Goal: Check status: Check status

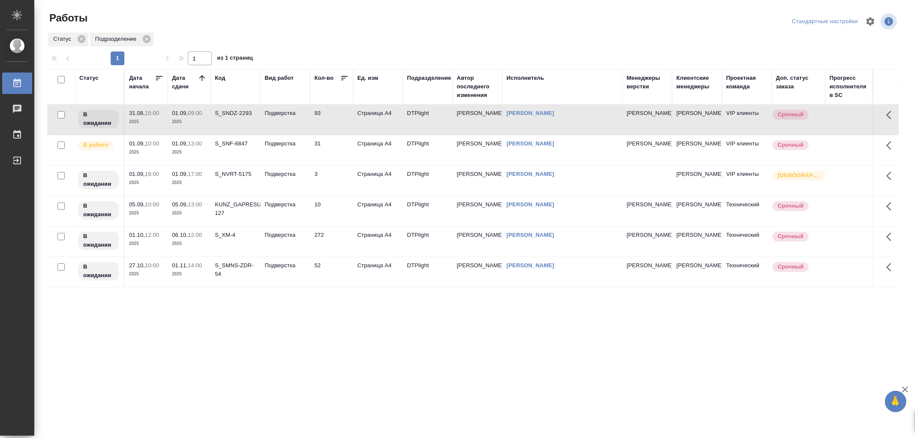
click at [234, 122] on td "S_SNDZ-2293" at bounding box center [236, 120] width 50 height 30
click at [298, 115] on p "Подверстка" at bounding box center [285, 113] width 41 height 9
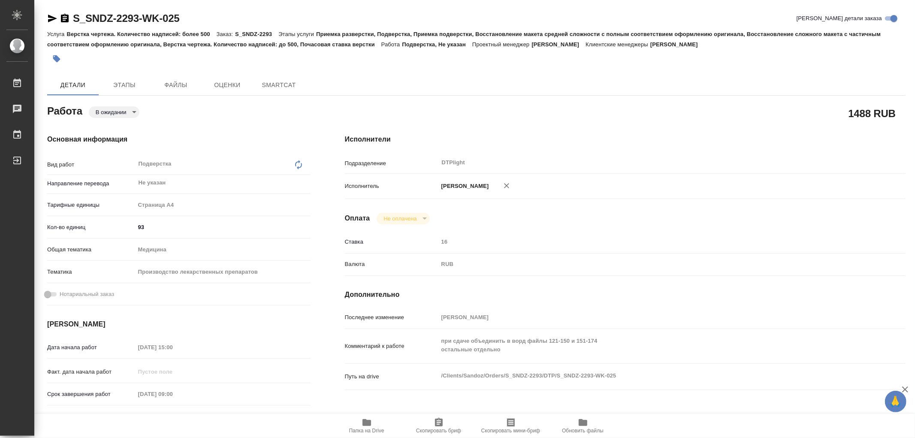
type textarea "x"
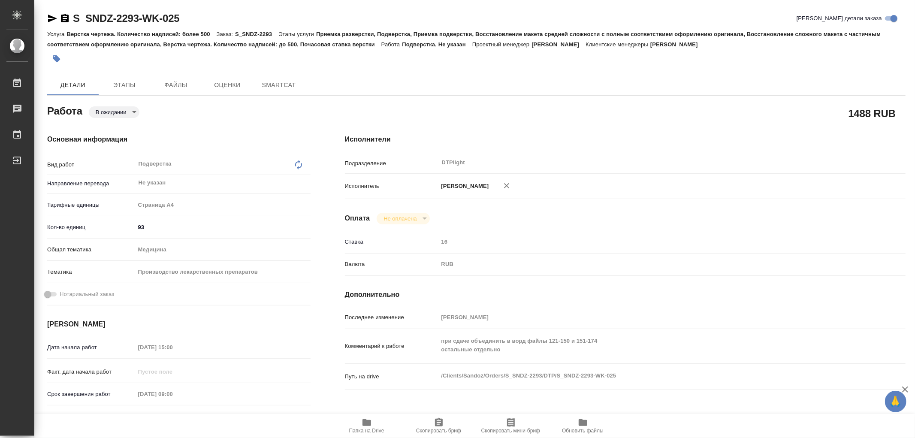
type textarea "x"
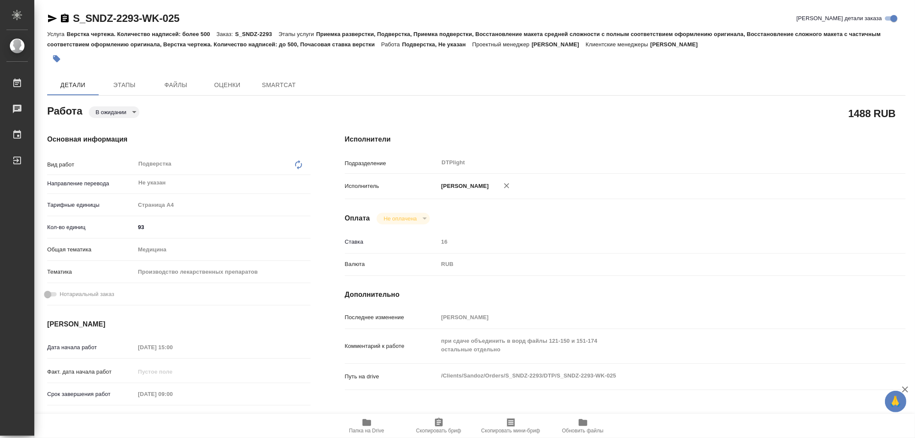
type textarea "x"
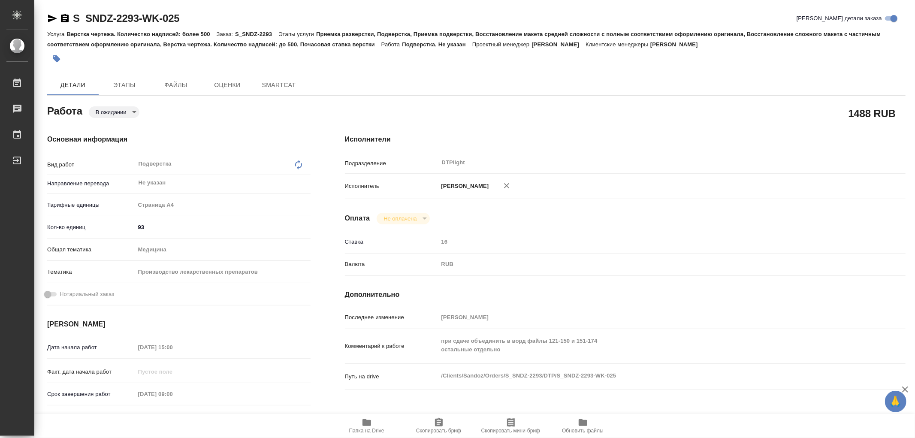
type textarea "x"
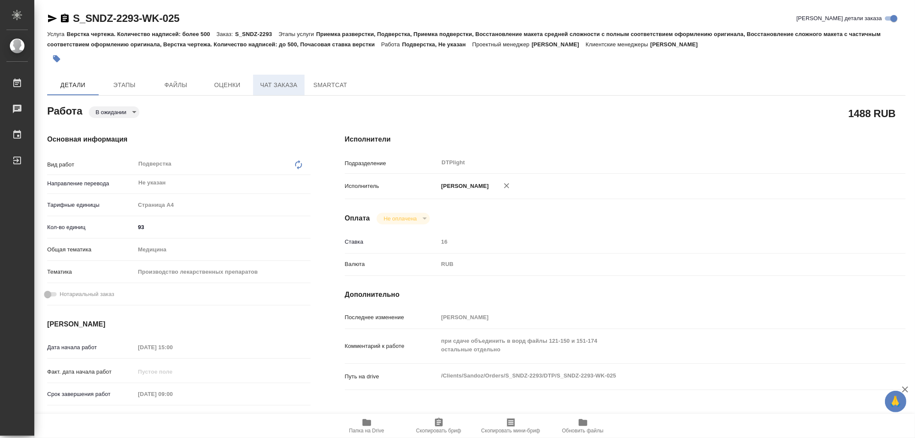
type textarea "x"
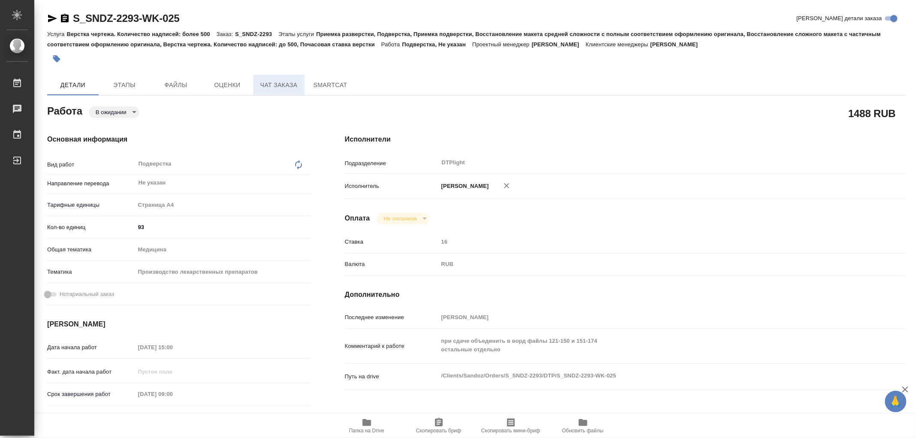
type textarea "x"
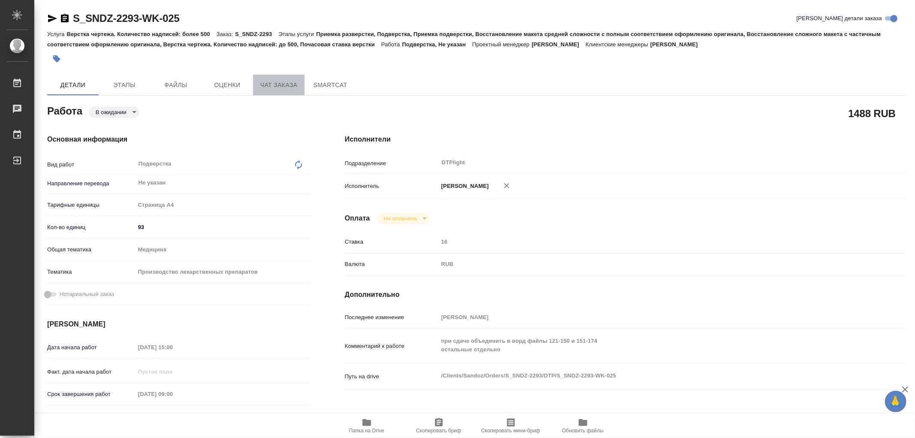
click at [268, 83] on span "Чат заказа" at bounding box center [278, 85] width 41 height 11
type textarea "x"
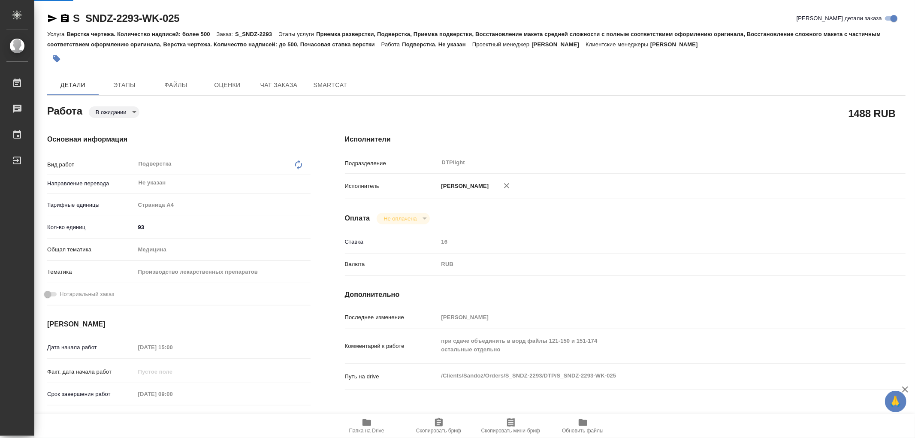
type textarea "x"
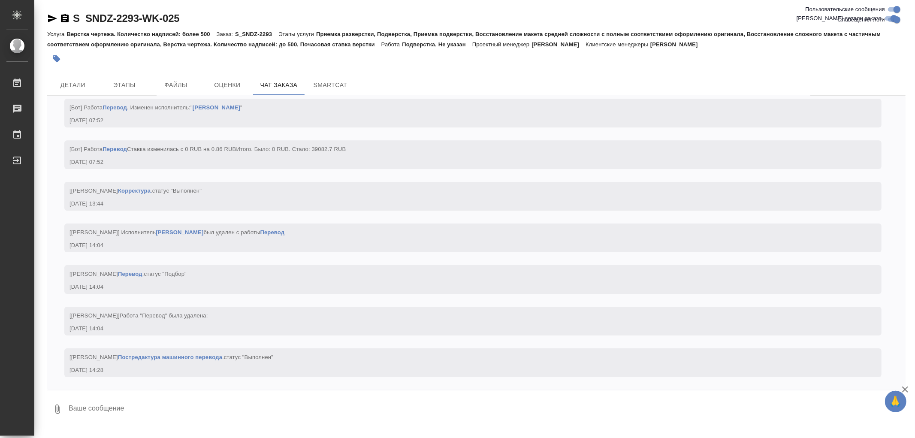
scroll to position [16219, 0]
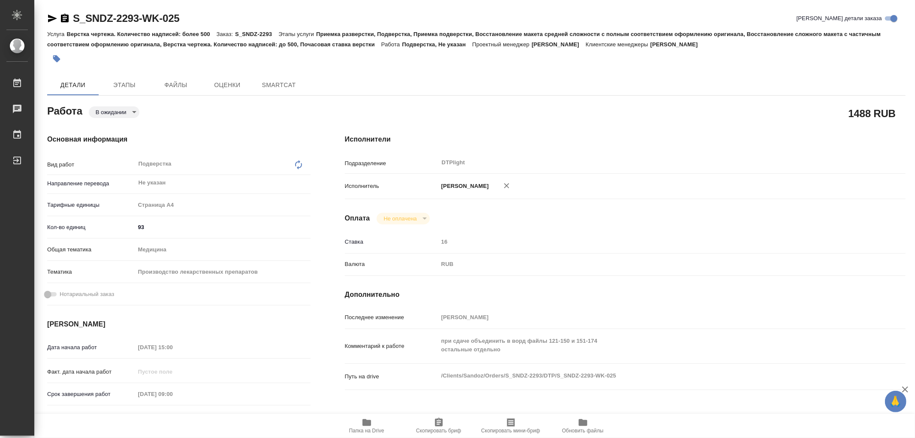
type textarea "x"
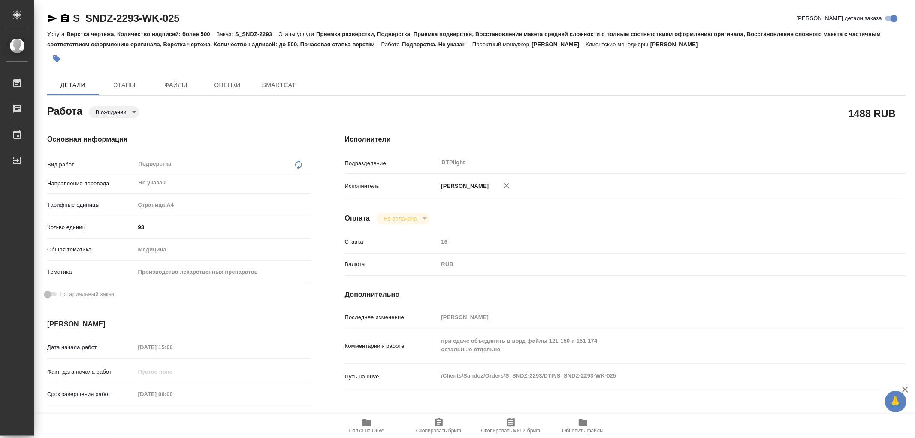
type textarea "x"
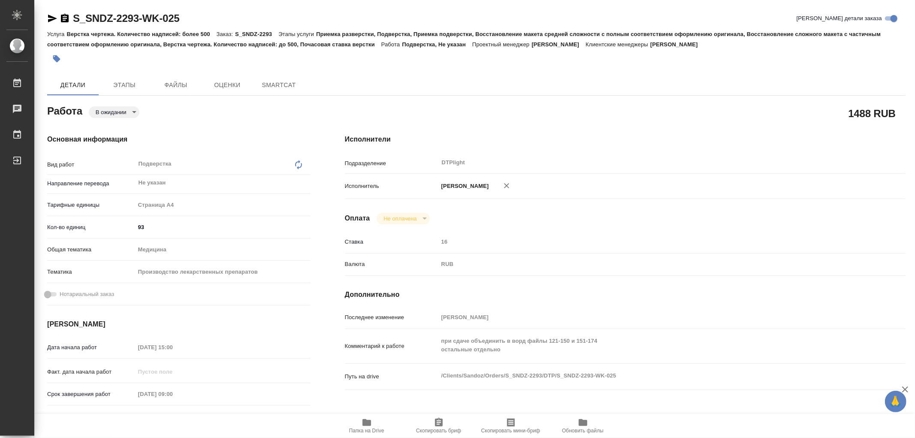
type textarea "x"
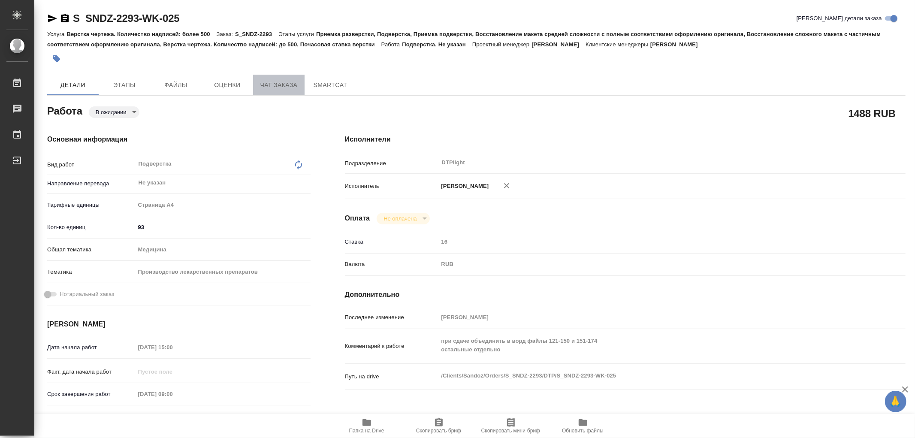
click at [277, 91] on button "Чат заказа" at bounding box center [278, 85] width 51 height 21
type textarea "x"
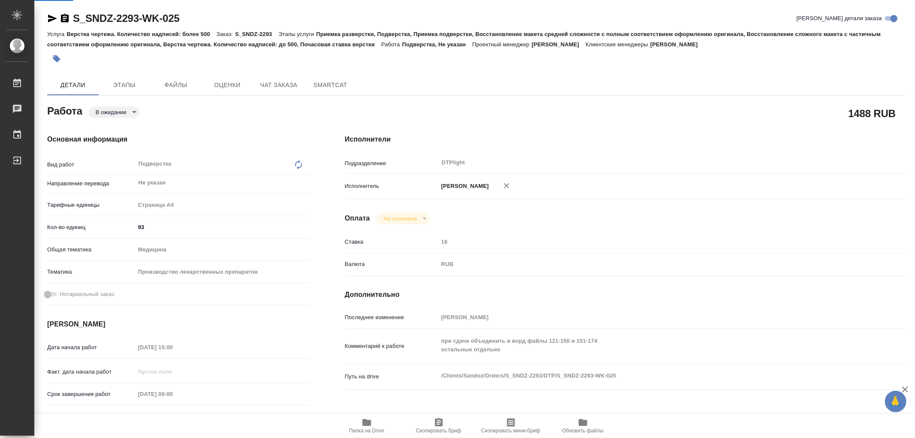
type textarea "x"
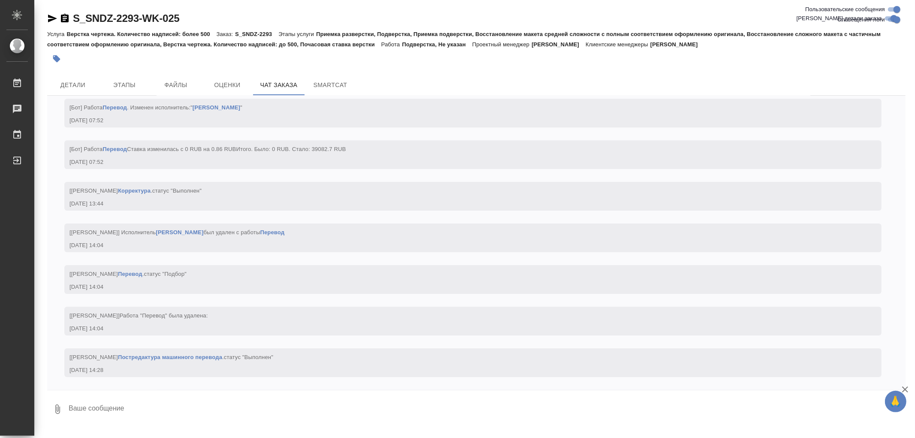
scroll to position [16457, 0]
click at [73, 90] on span "Детали" at bounding box center [72, 85] width 41 height 11
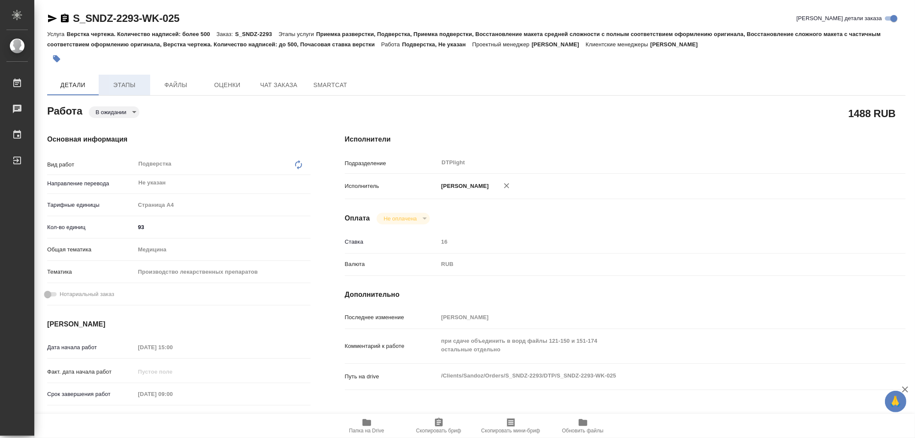
type textarea "x"
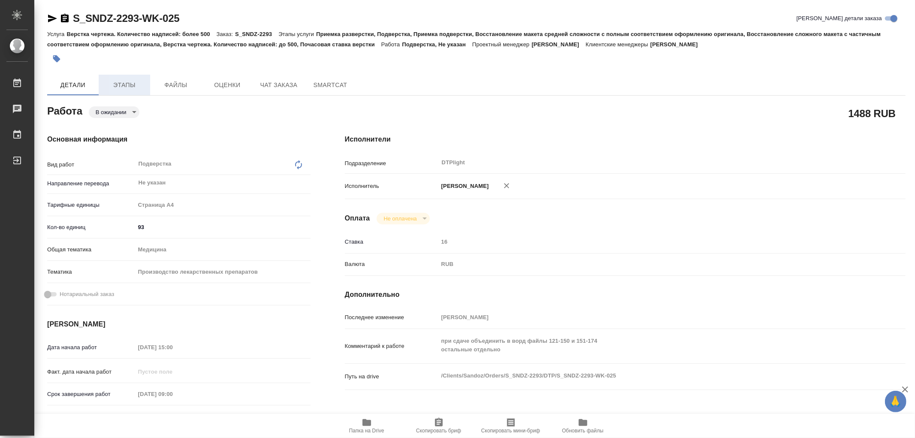
type textarea "x"
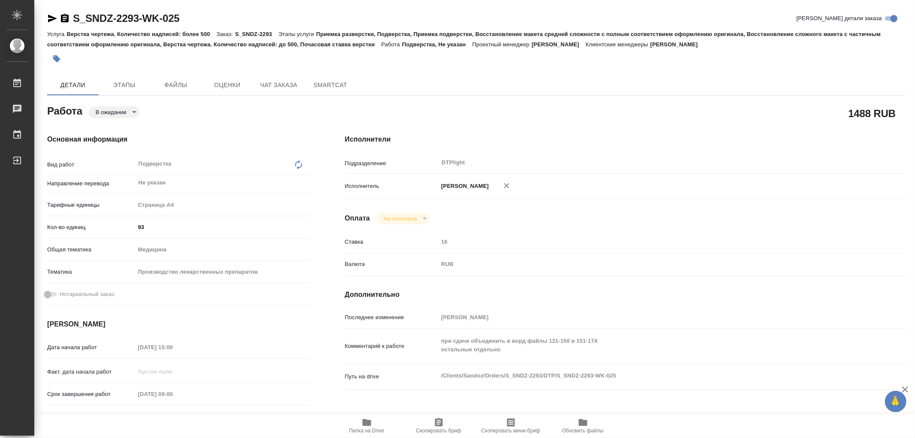
type textarea "x"
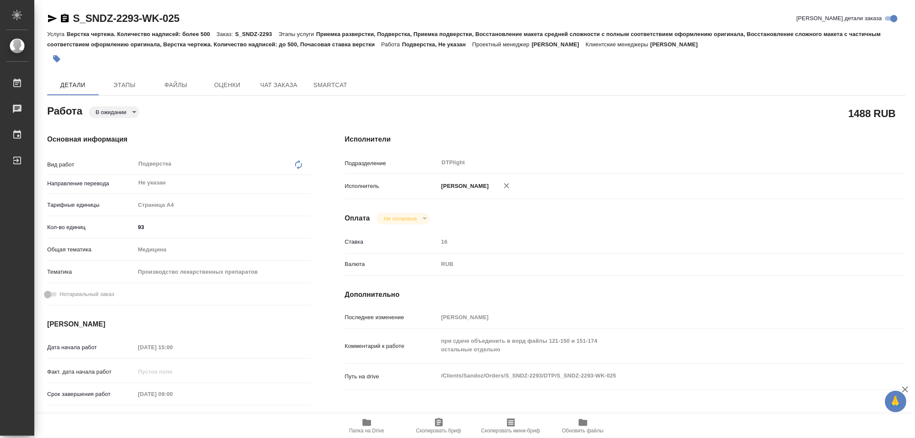
type textarea "x"
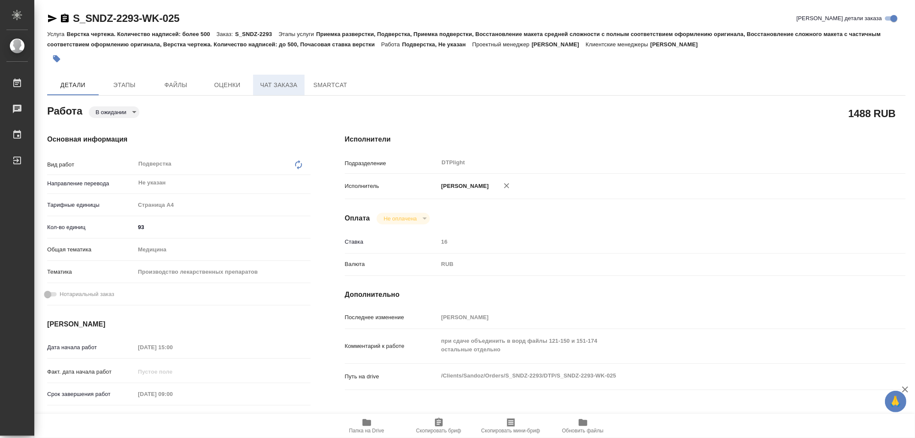
click at [289, 87] on span "Чат заказа" at bounding box center [278, 85] width 41 height 11
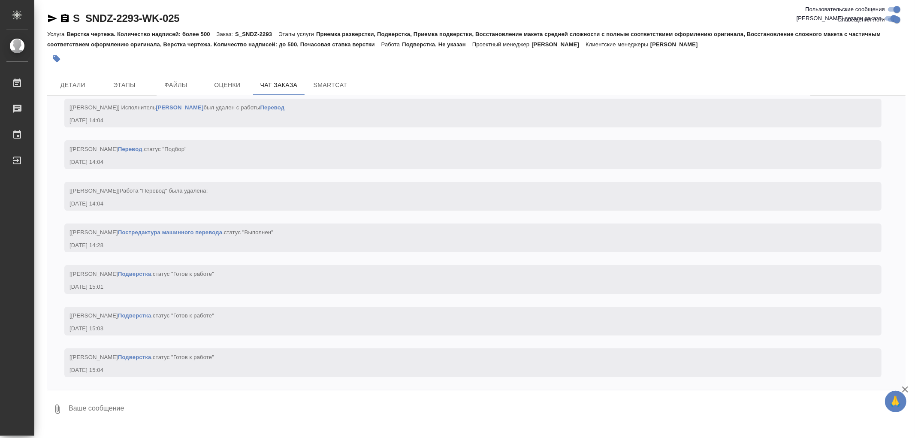
scroll to position [16582, 0]
click at [61, 77] on button "Детали" at bounding box center [72, 85] width 51 height 21
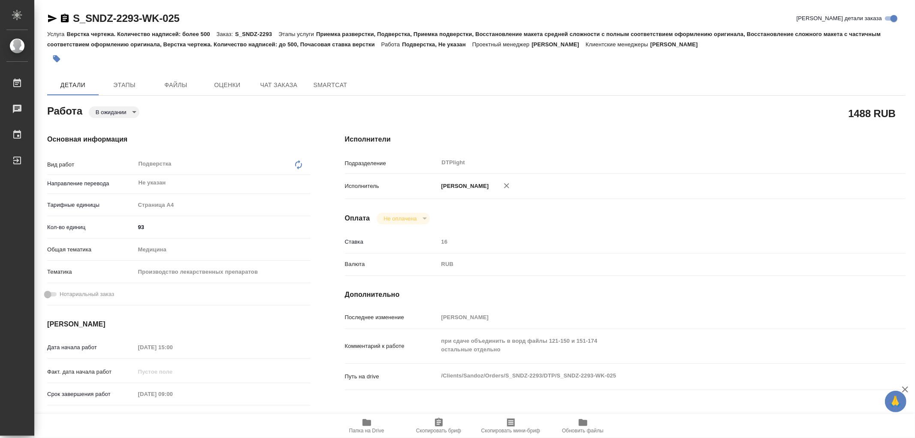
type textarea "x"
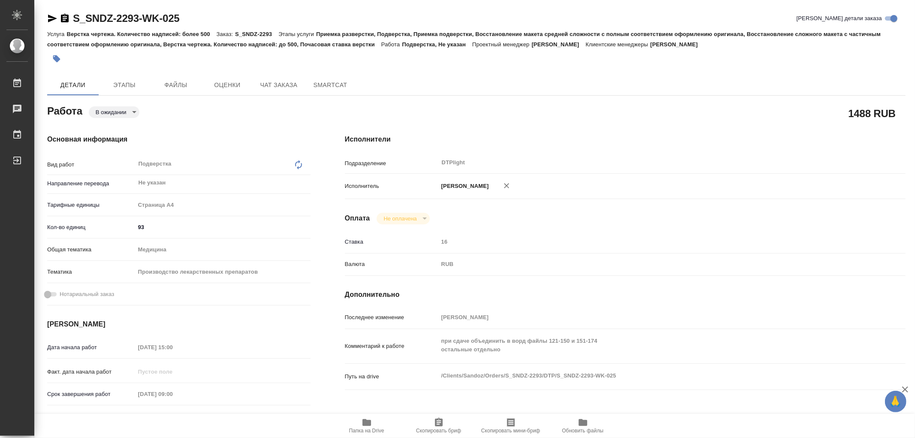
type textarea "x"
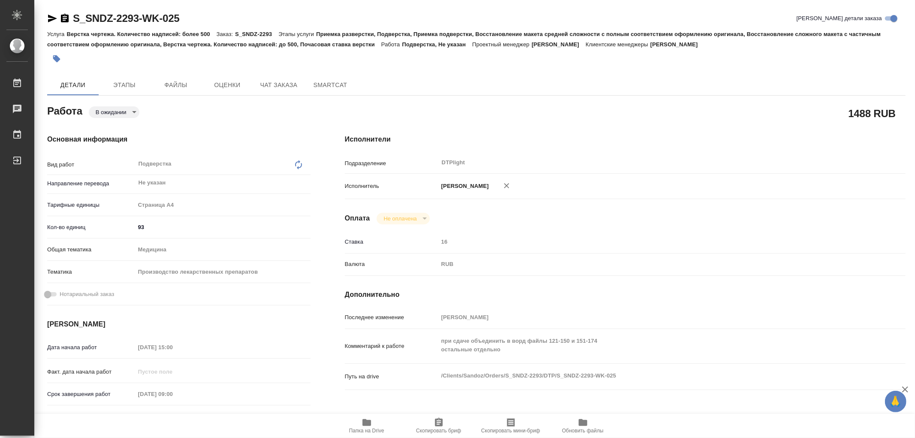
type textarea "x"
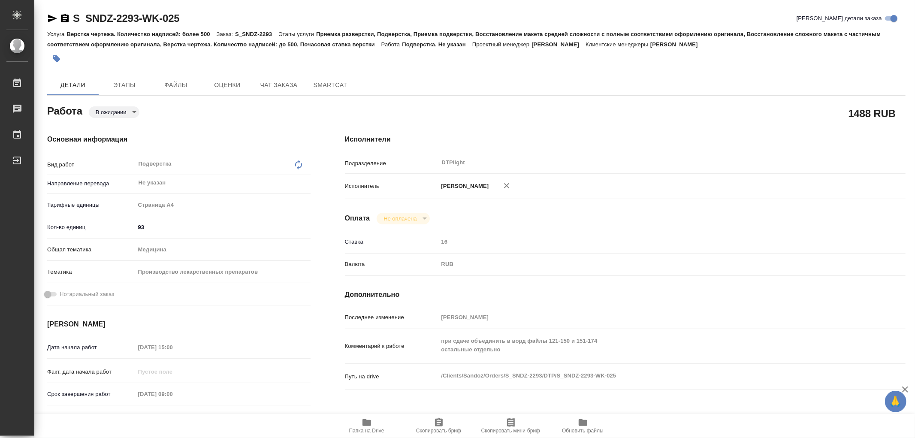
type textarea "x"
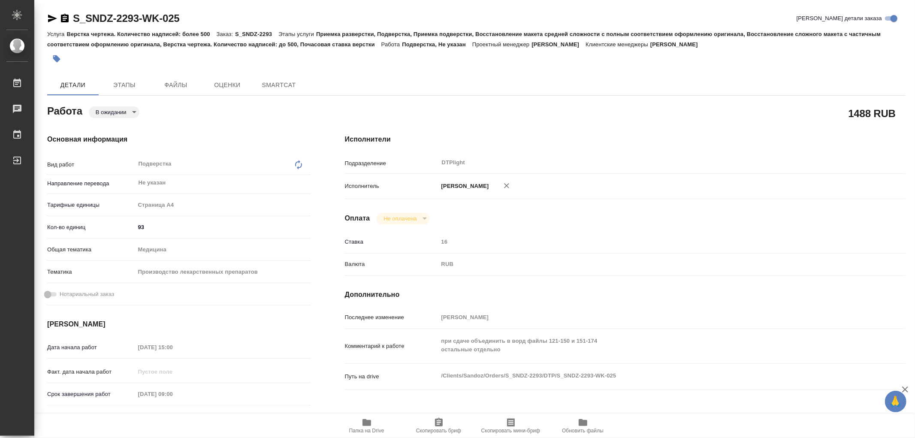
type textarea "x"
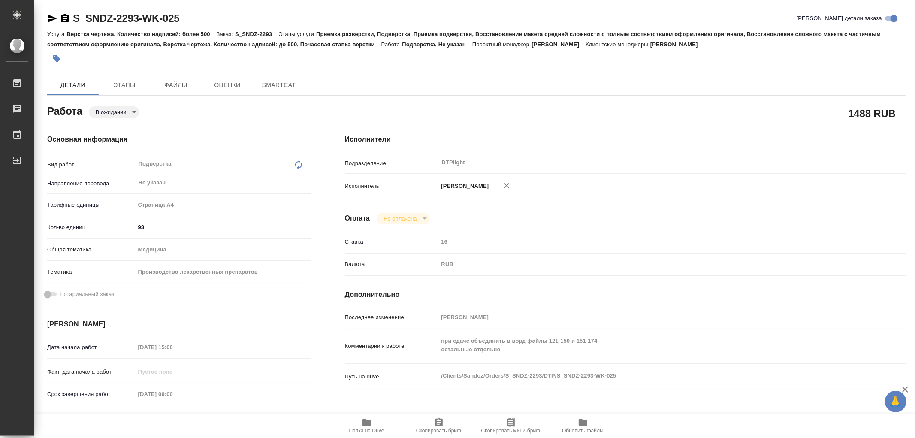
type textarea "x"
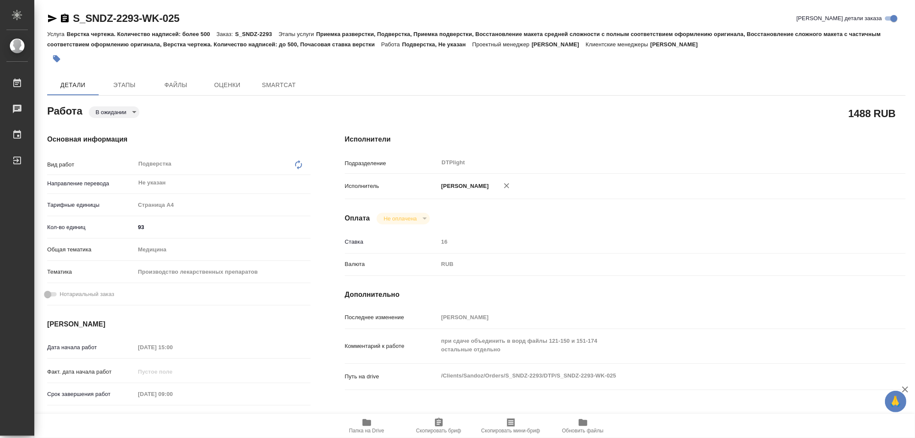
type textarea "x"
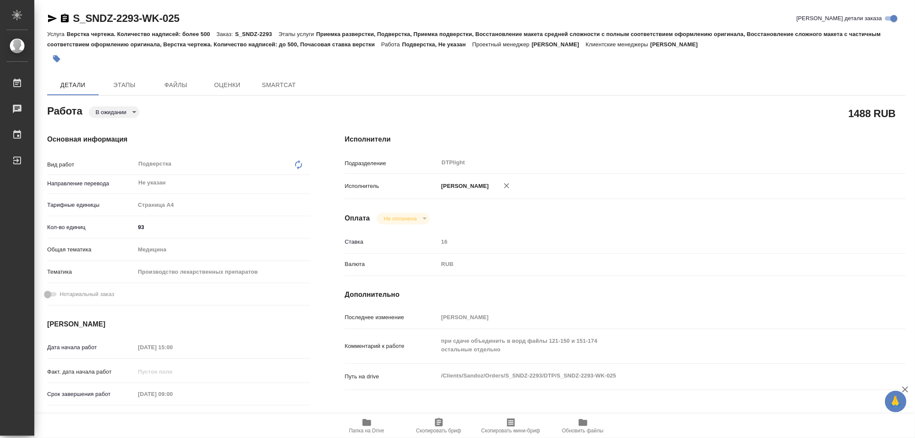
type textarea "x"
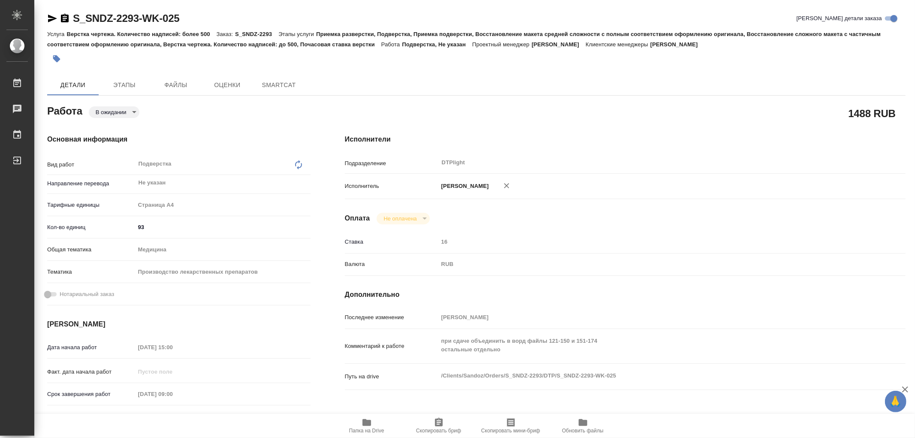
type textarea "x"
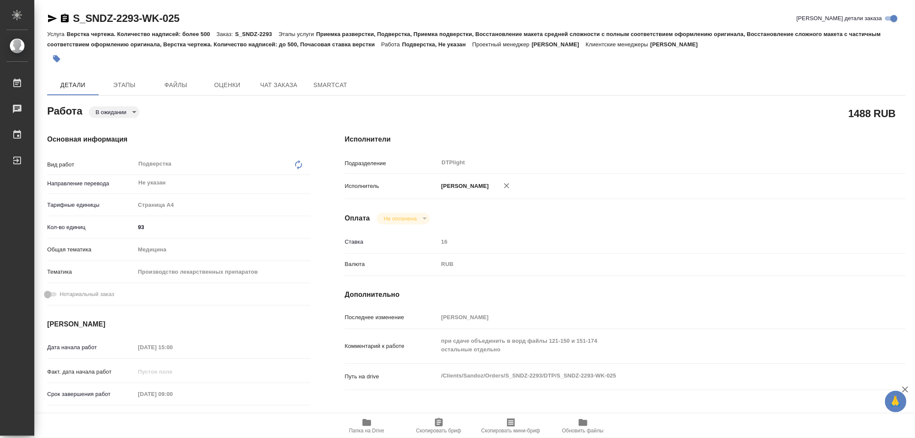
type textarea "x"
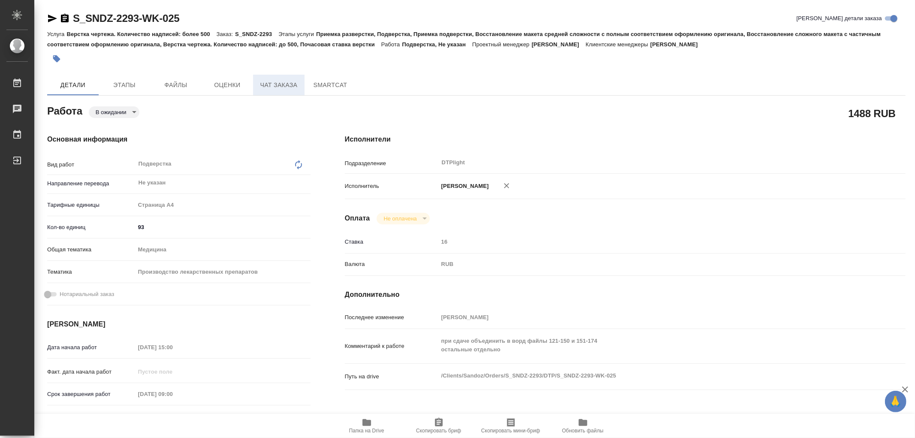
type textarea "x"
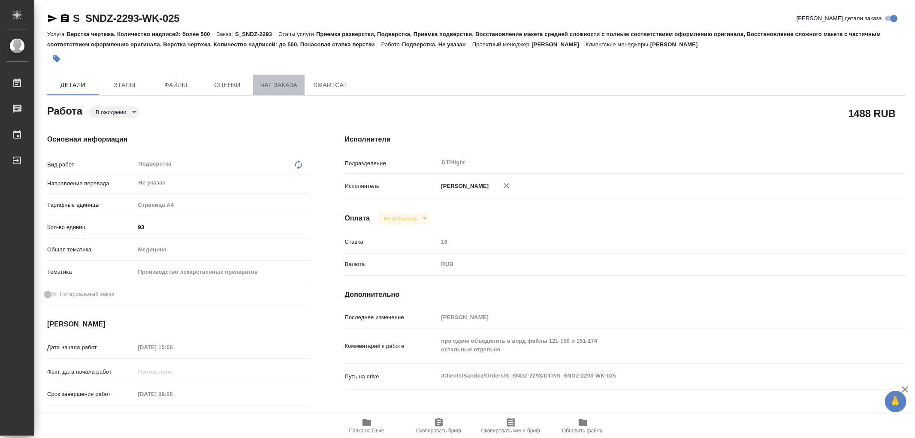
click at [286, 78] on button "Чат заказа" at bounding box center [278, 85] width 51 height 21
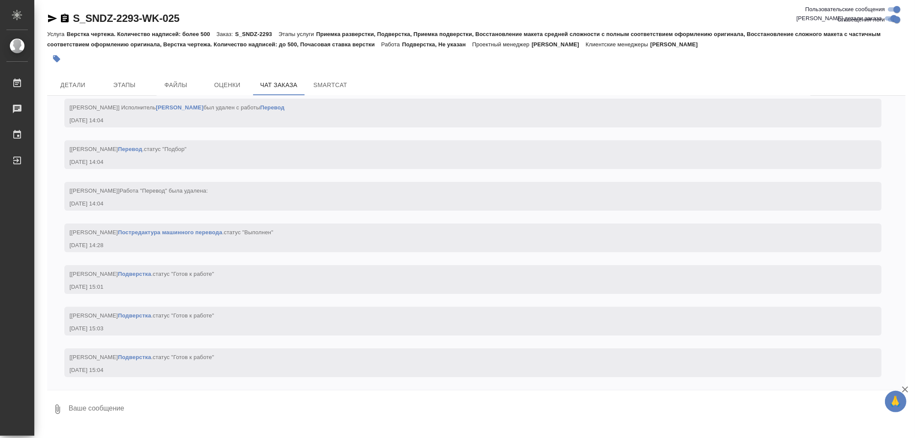
scroll to position [16582, 0]
click at [82, 77] on button "Детали" at bounding box center [72, 85] width 51 height 21
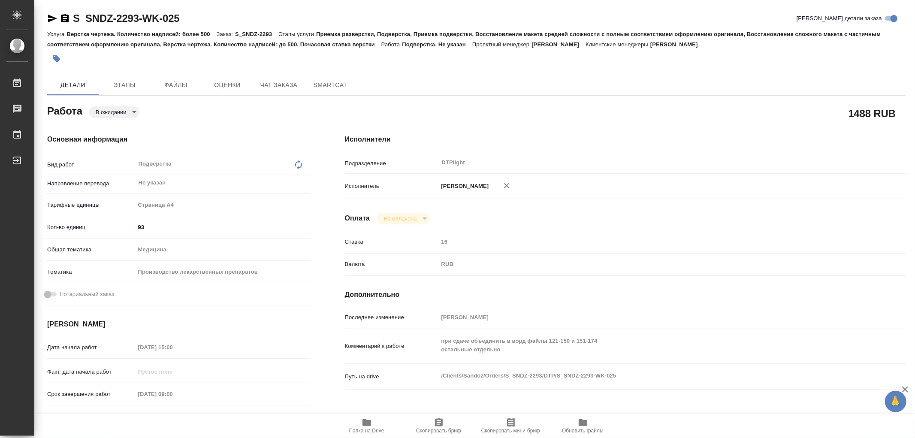
type textarea "x"
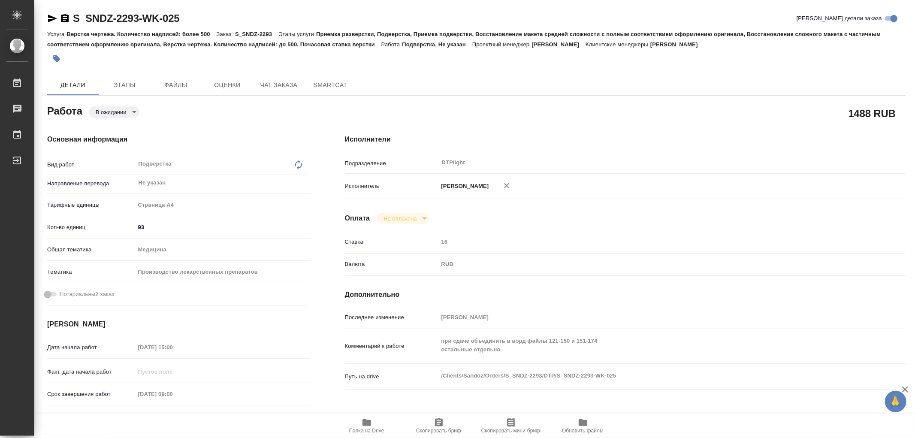
type textarea "x"
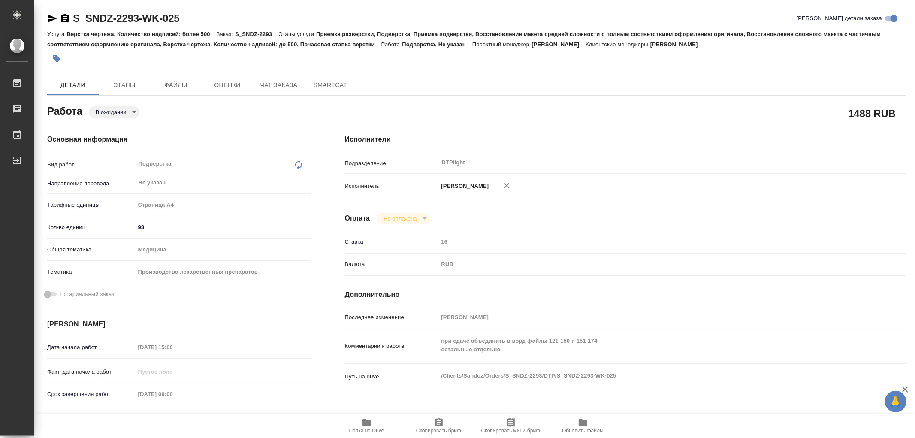
type textarea "x"
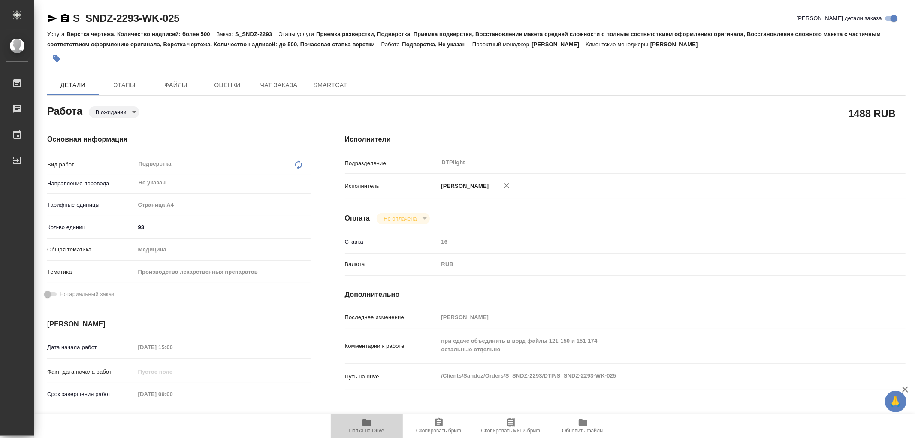
click at [363, 422] on icon "button" at bounding box center [366, 422] width 9 height 7
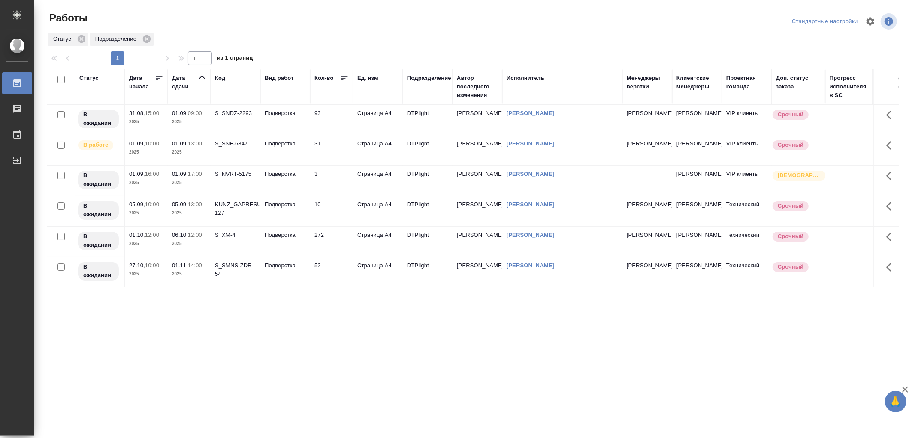
click at [296, 117] on td "Подверстка" at bounding box center [285, 120] width 50 height 30
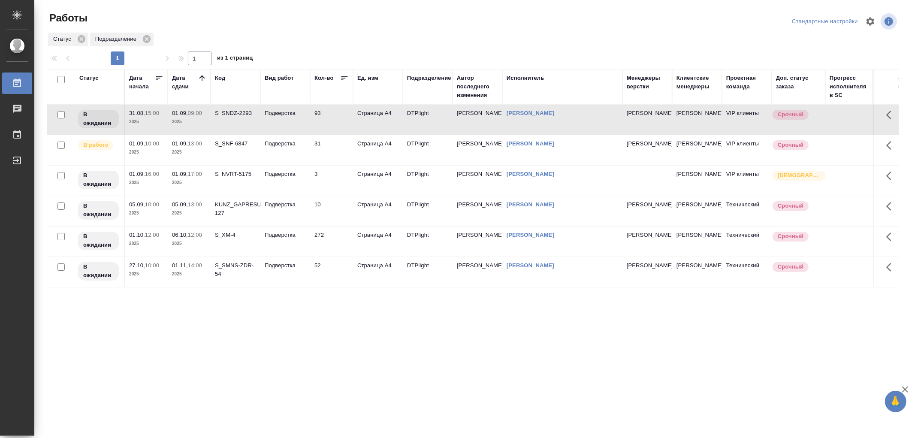
click at [296, 117] on td "Подверстка" at bounding box center [285, 120] width 50 height 30
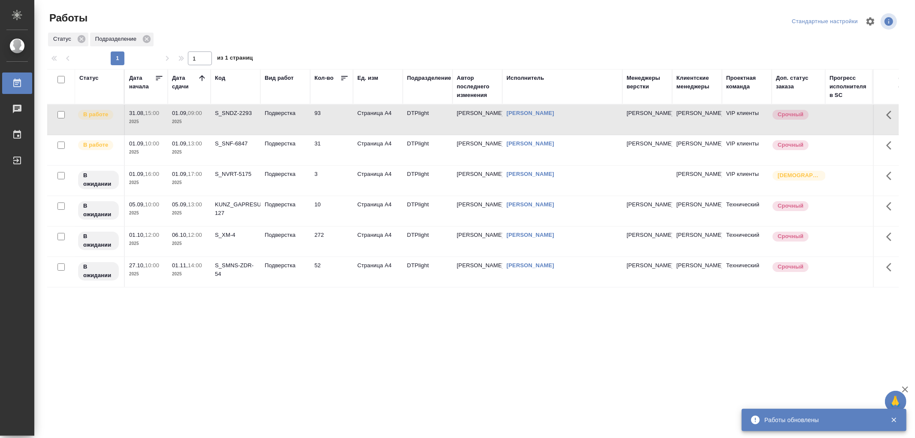
click at [277, 129] on td "Подверстка" at bounding box center [285, 120] width 50 height 30
click at [279, 127] on td "Подверстка" at bounding box center [285, 120] width 50 height 30
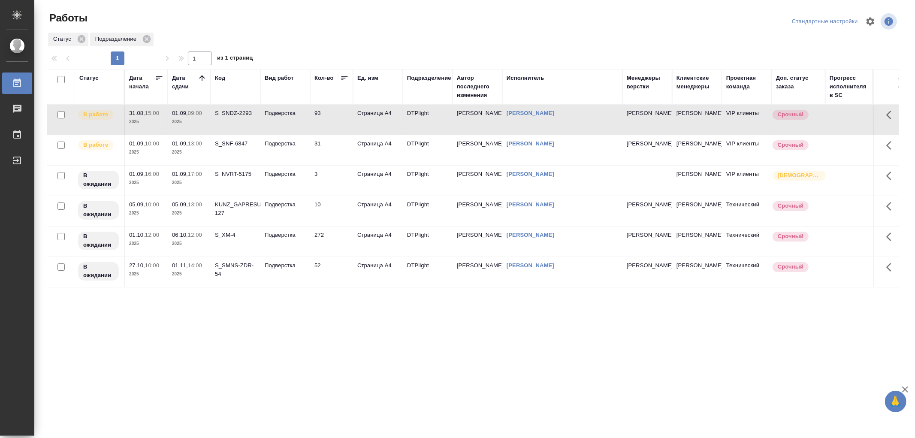
click at [279, 116] on p "Подверстка" at bounding box center [285, 113] width 41 height 9
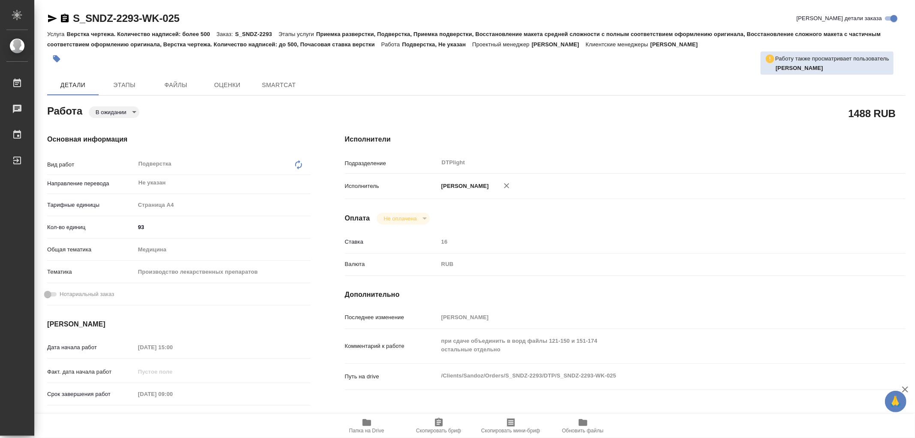
type textarea "x"
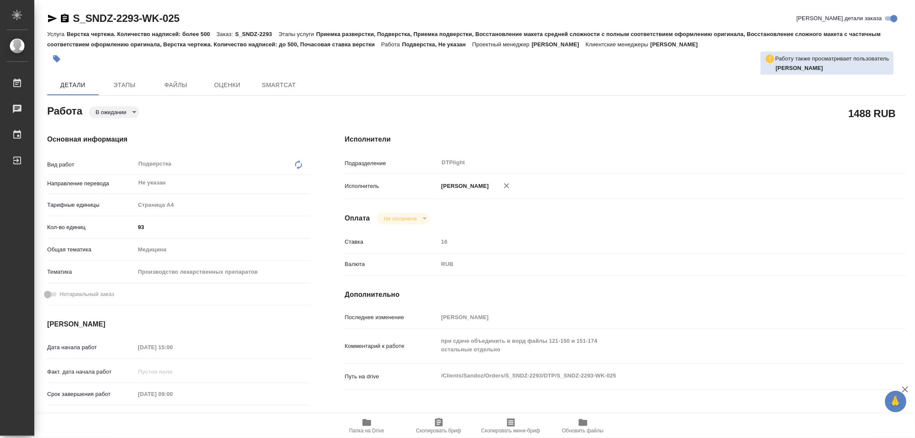
type textarea "x"
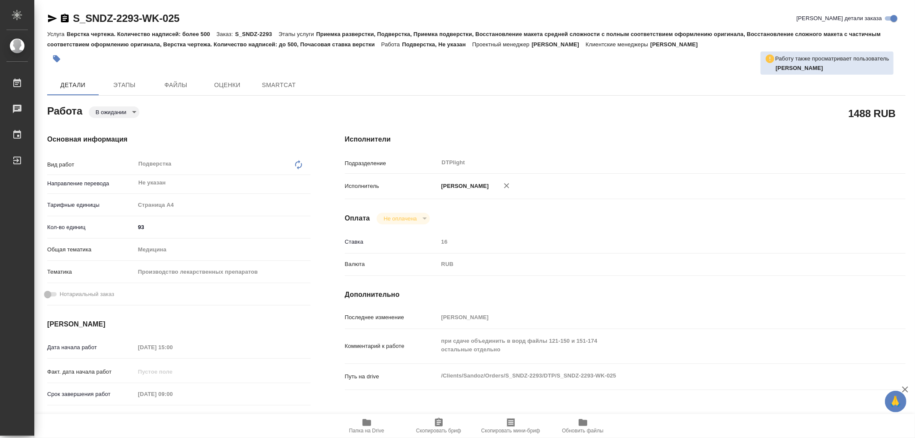
type textarea "x"
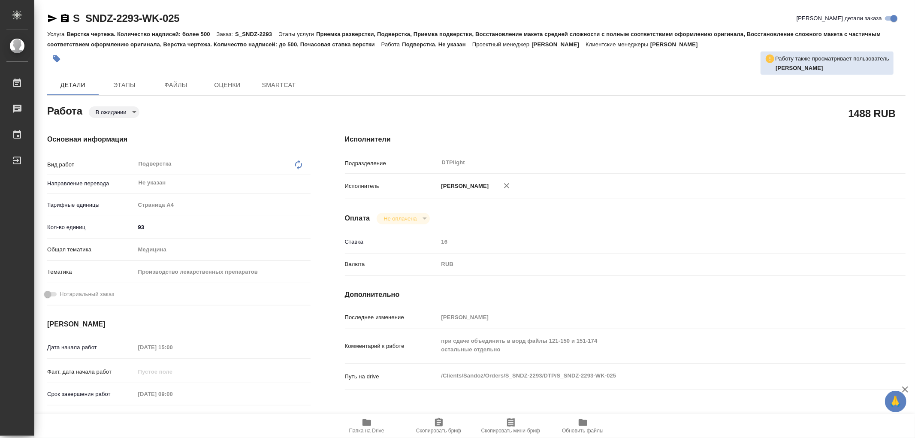
type textarea "x"
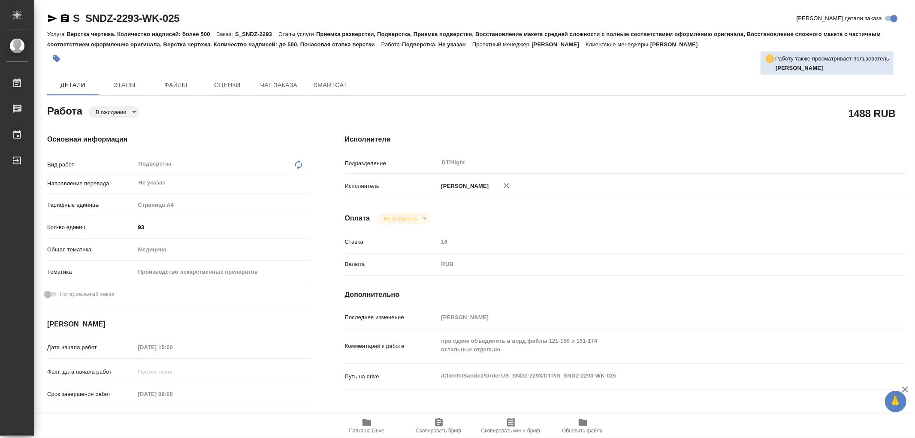
type textarea "x"
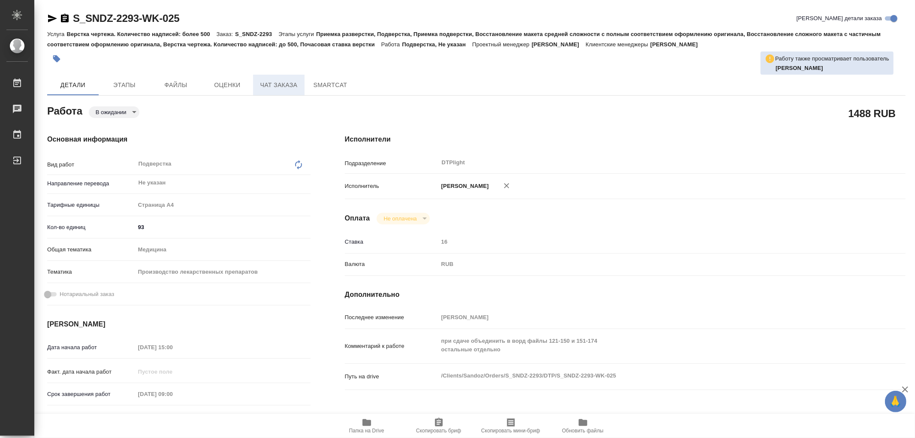
type textarea "x"
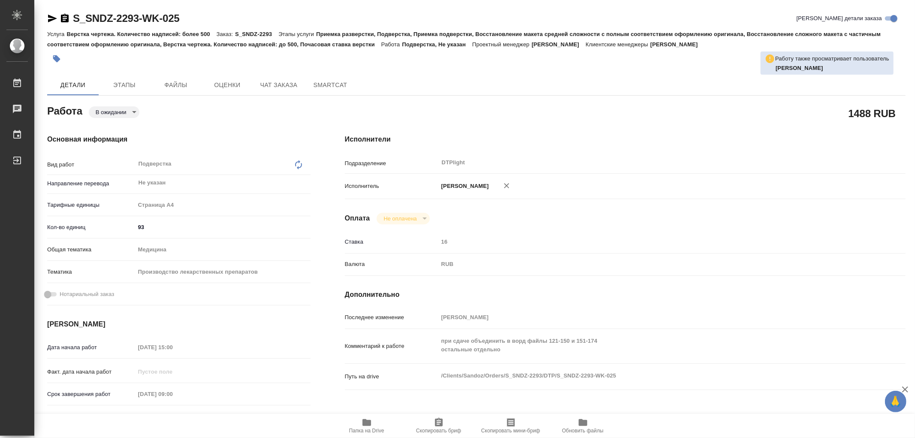
click at [369, 423] on icon "button" at bounding box center [366, 422] width 9 height 7
type textarea "x"
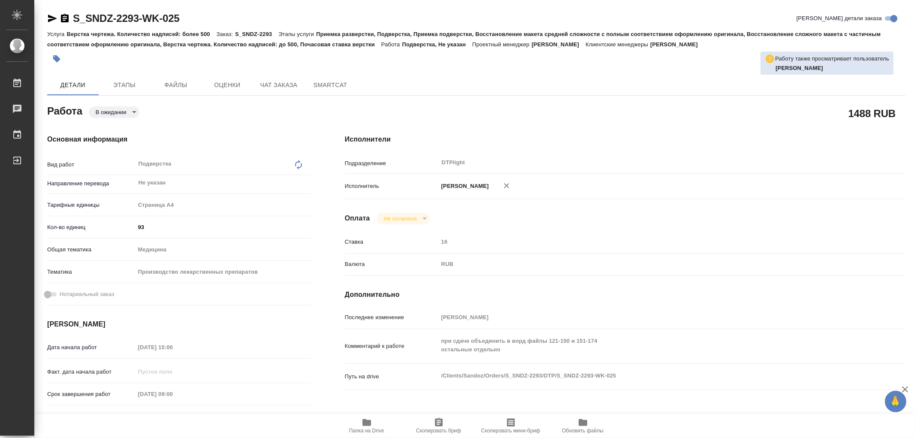
type textarea "x"
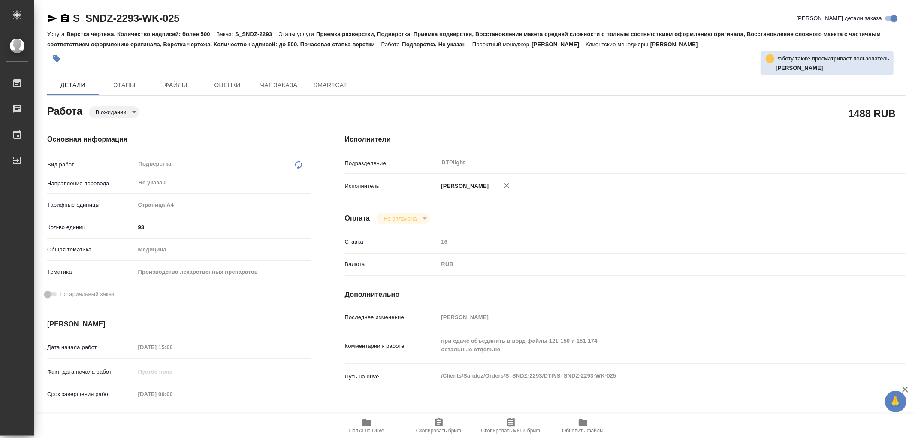
type textarea "x"
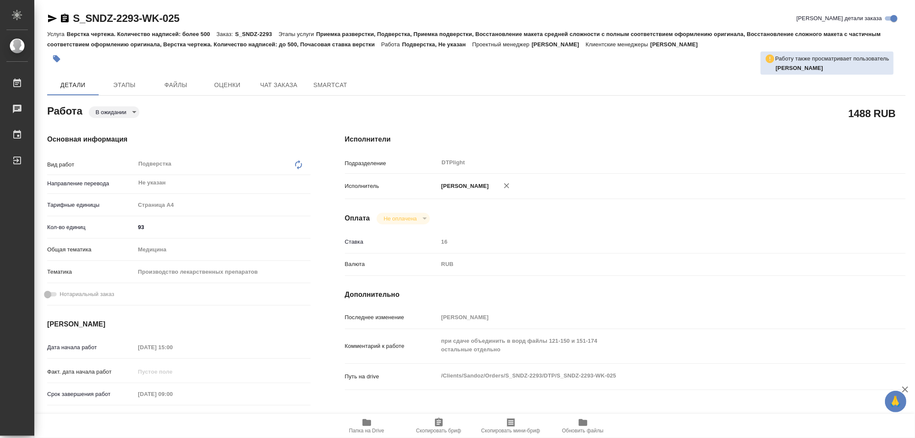
type textarea "x"
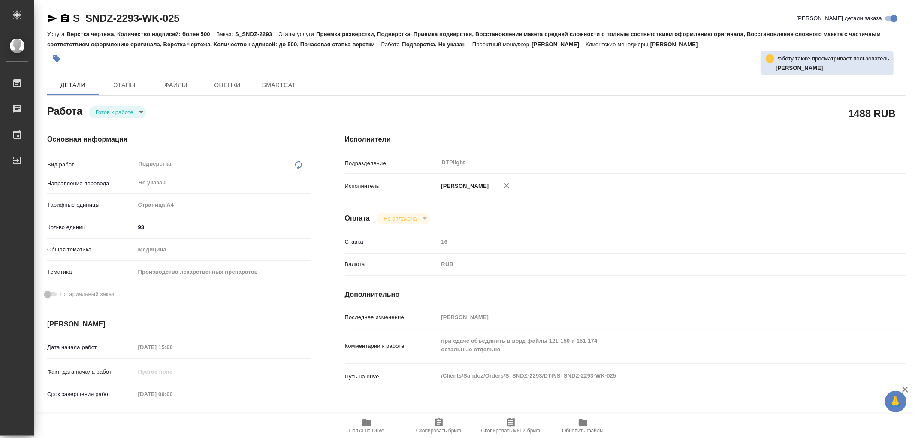
type textarea "x"
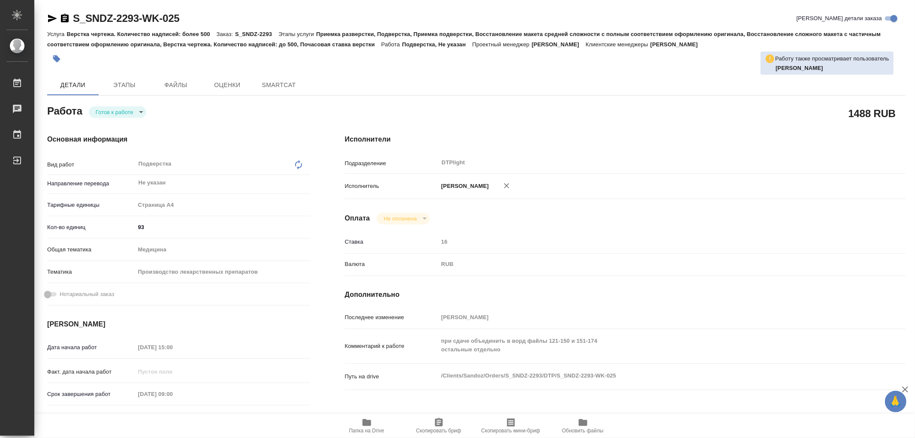
type textarea "x"
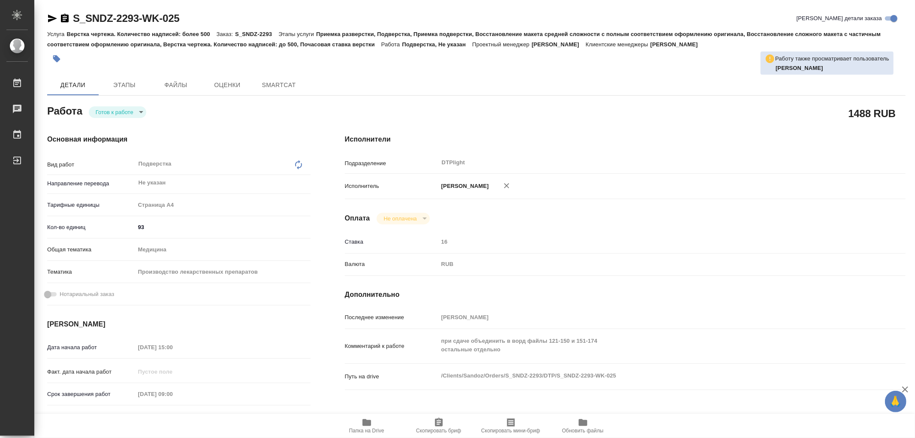
type textarea "x"
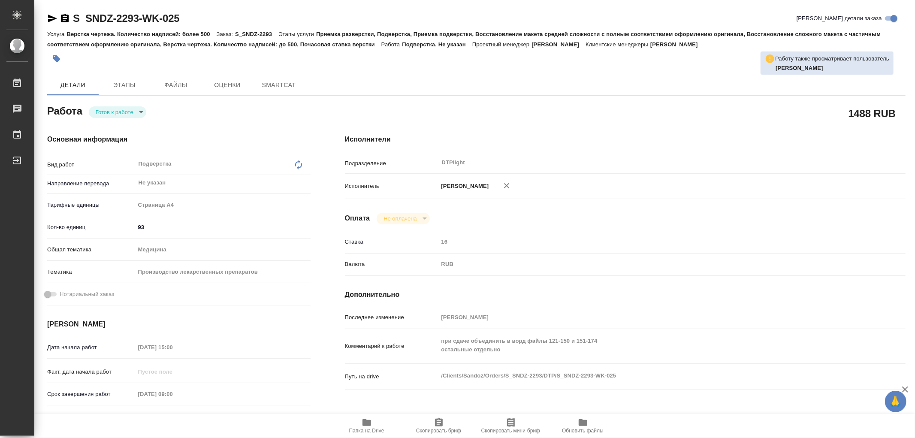
type textarea "x"
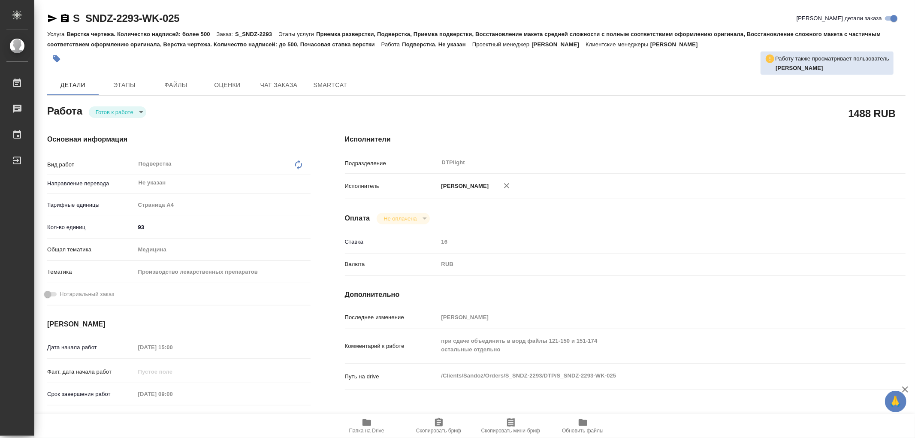
type textarea "x"
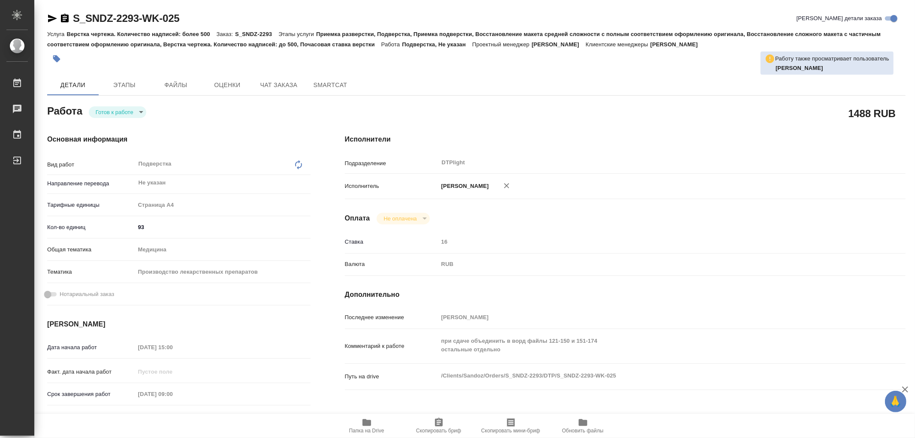
type textarea "x"
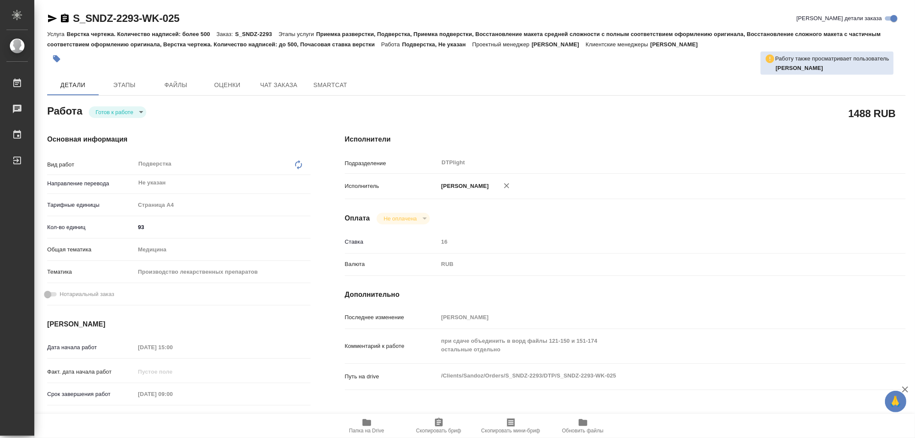
type textarea "x"
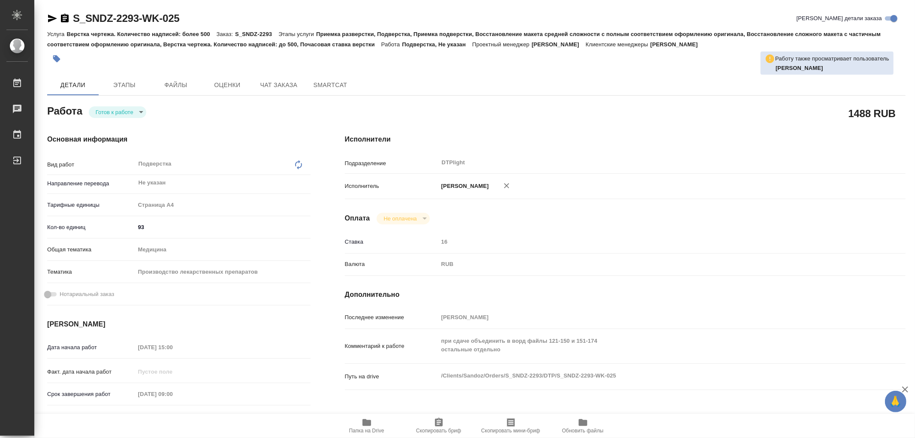
type textarea "x"
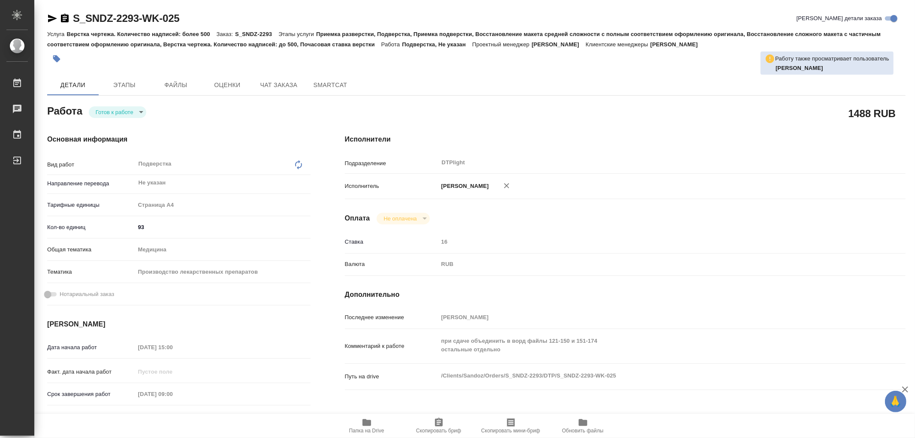
type textarea "x"
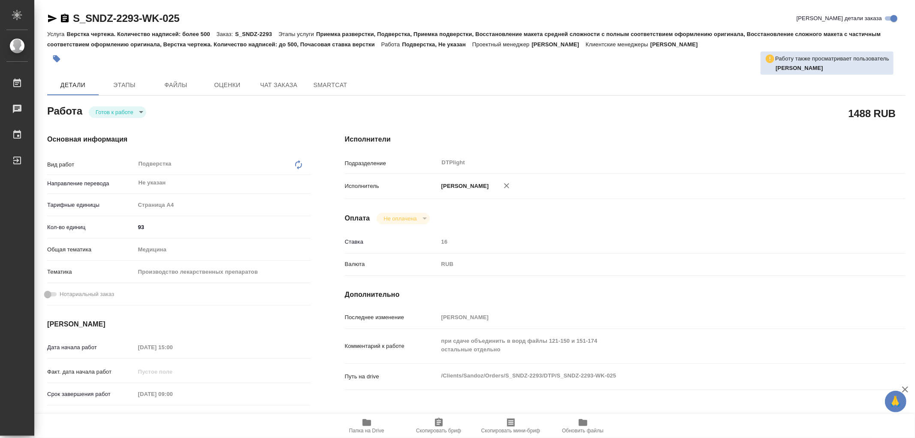
type textarea "x"
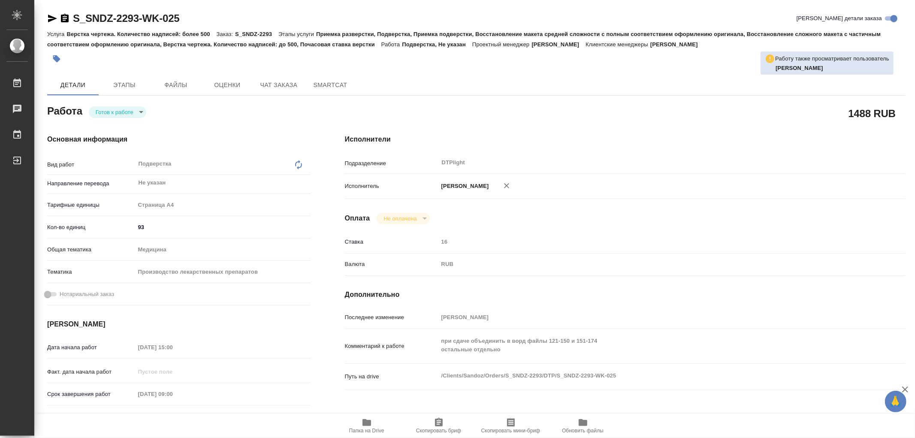
type textarea "x"
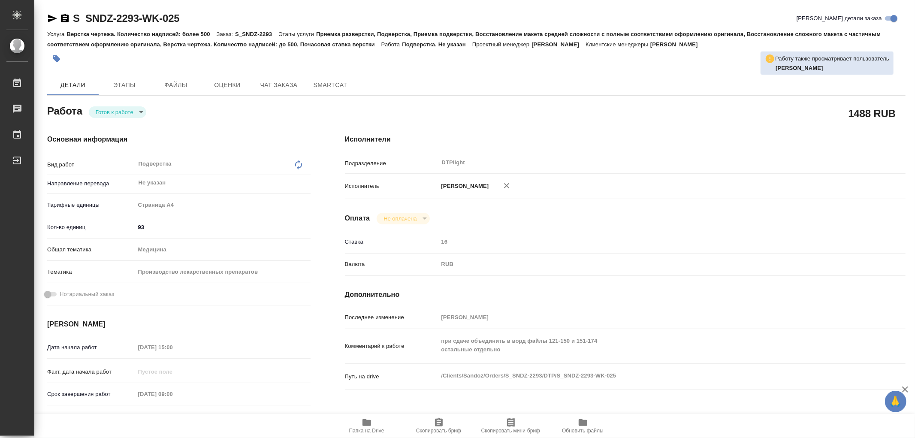
type textarea "x"
click at [99, 113] on body "🙏 .cls-1 fill:#fff; AWATERA Работы Чаты График Выйти S_SNDZ-2293-WK-025 Кратко …" at bounding box center [457, 219] width 915 height 438
click at [99, 113] on button "В работе" at bounding box center [110, 111] width 28 height 9
type textarea "x"
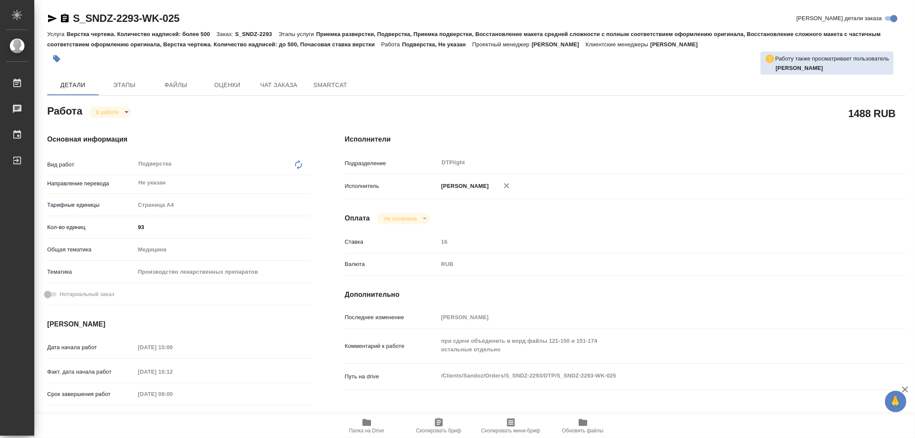
type textarea "x"
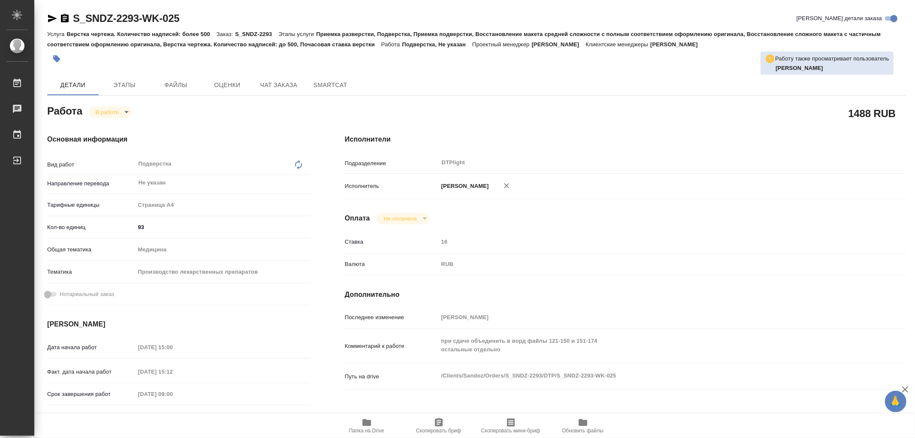
type textarea "x"
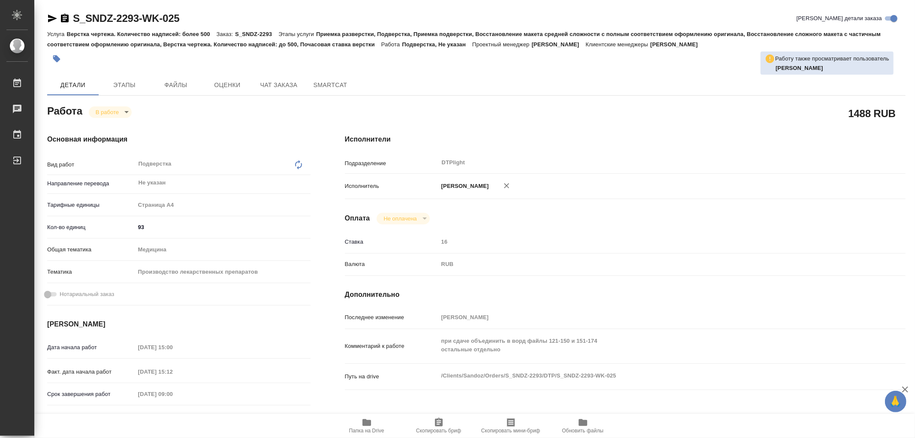
type textarea "x"
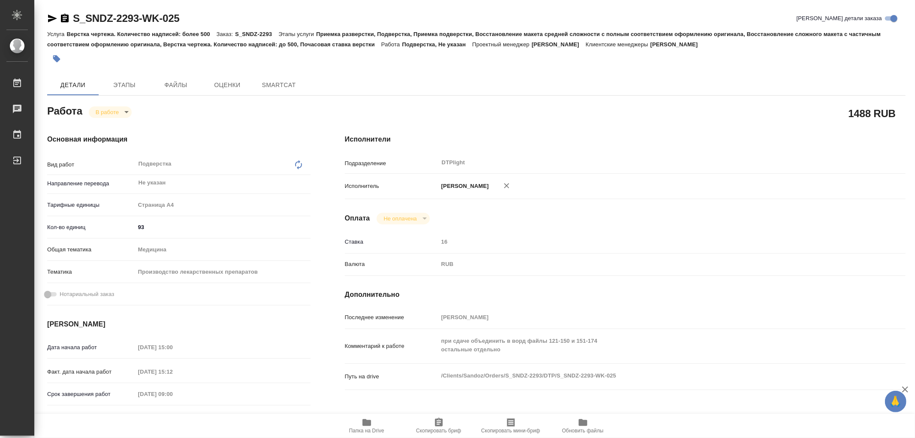
type textarea "x"
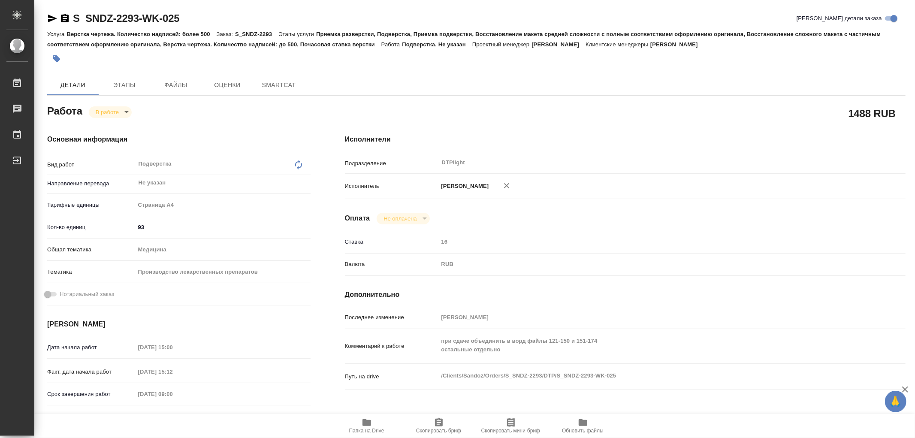
type textarea "x"
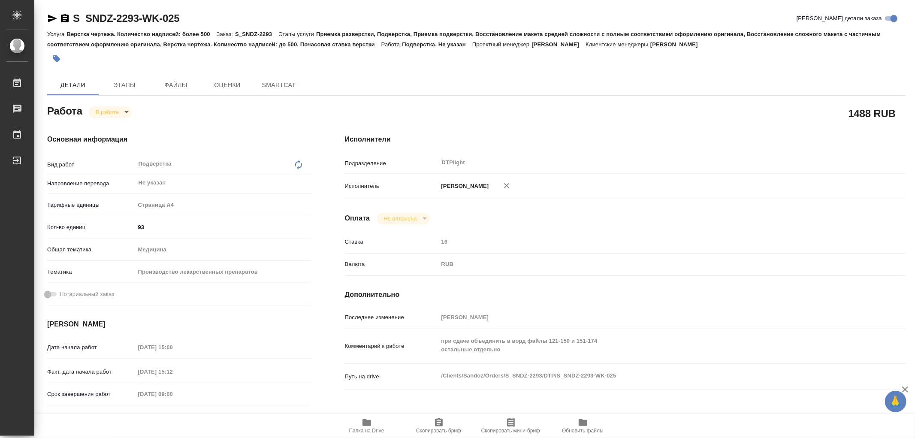
type textarea "x"
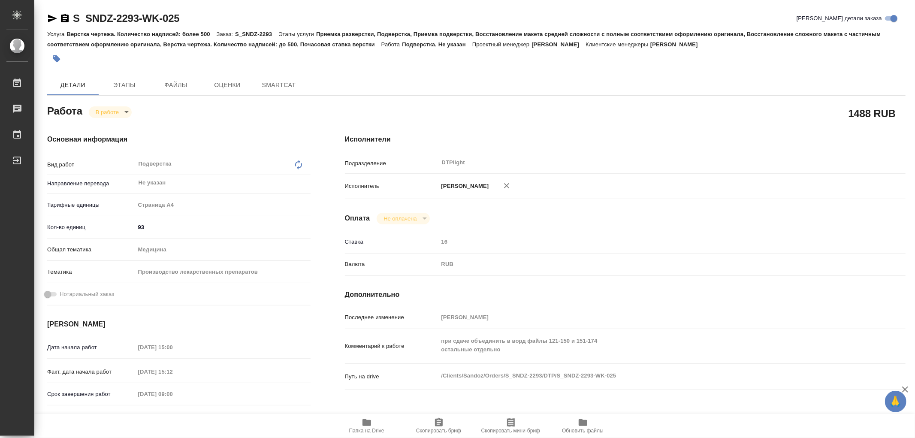
type textarea "x"
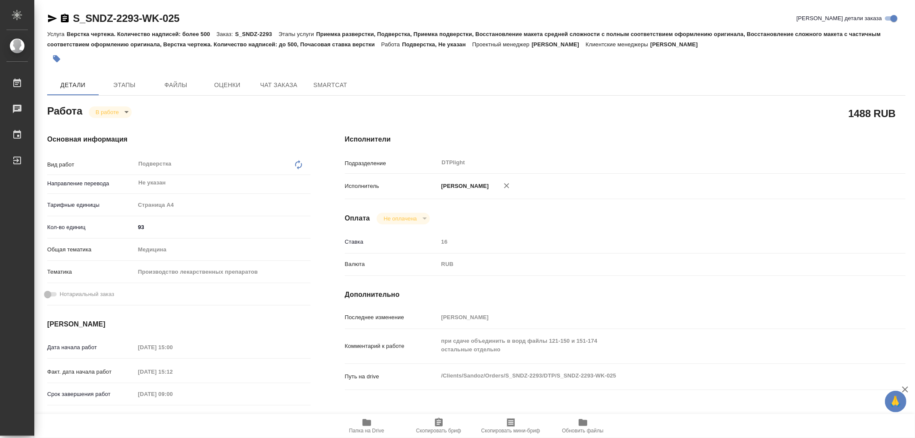
type textarea "x"
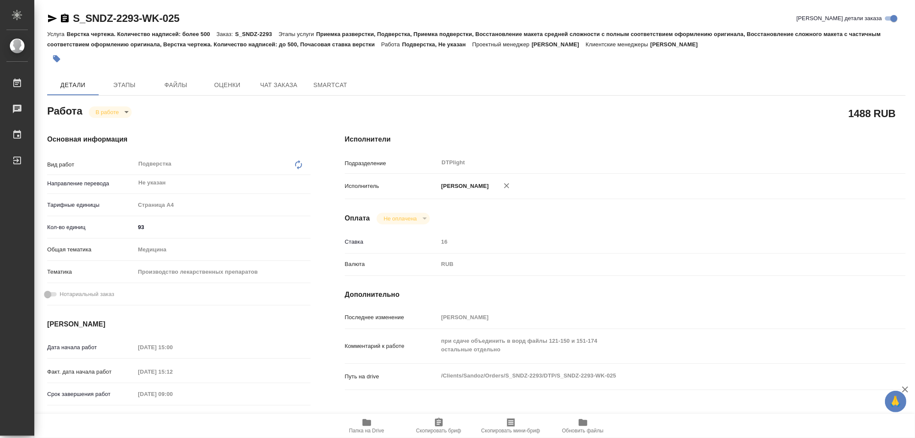
type textarea "x"
click at [376, 419] on span "Папка на Drive" at bounding box center [367, 425] width 62 height 16
type textarea "x"
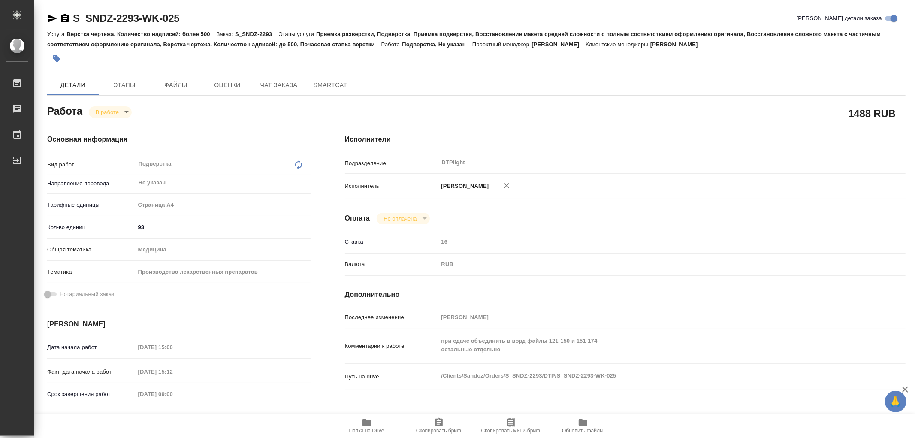
type textarea "x"
click at [280, 96] on div "Работа В работе inProgress" at bounding box center [179, 113] width 298 height 56
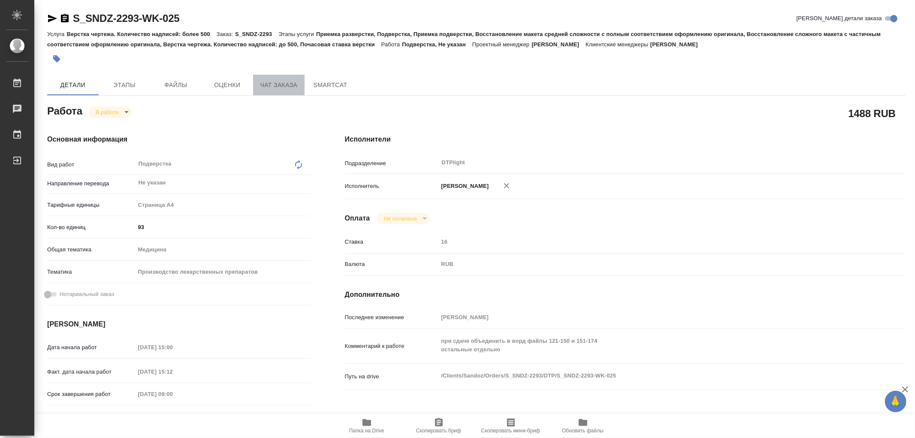
click at [280, 86] on span "Чат заказа" at bounding box center [278, 85] width 41 height 11
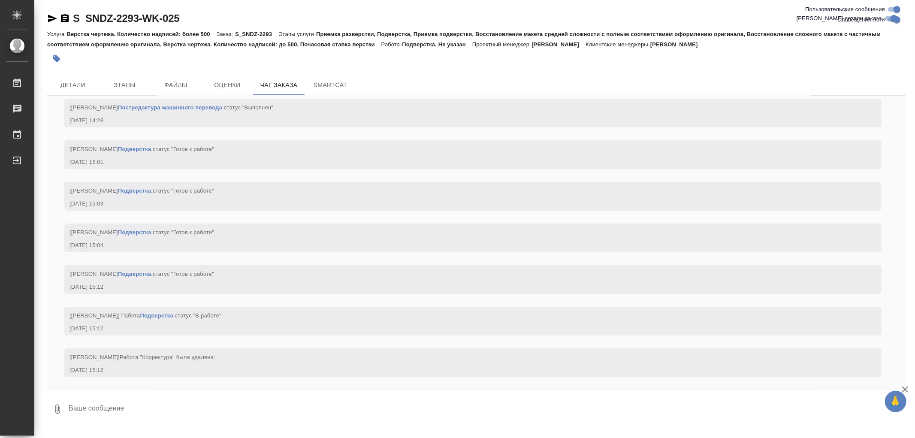
scroll to position [16706, 0]
click at [120, 84] on span "Этапы" at bounding box center [124, 85] width 41 height 11
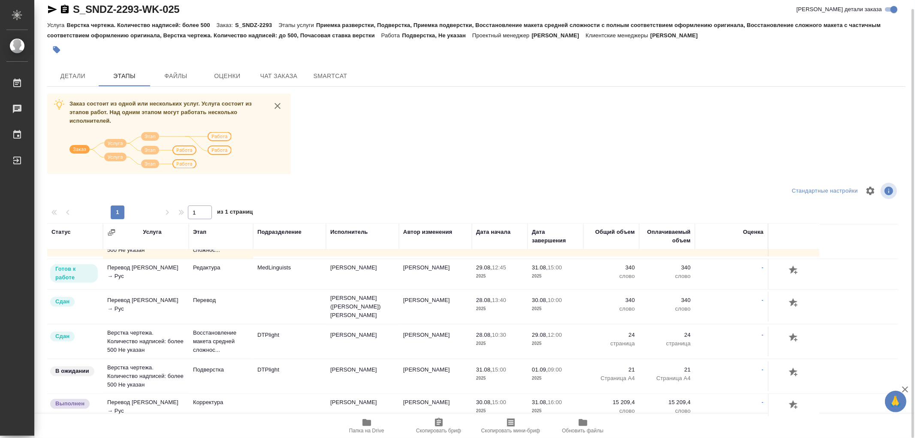
scroll to position [447, 0]
